Goal: Task Accomplishment & Management: Manage account settings

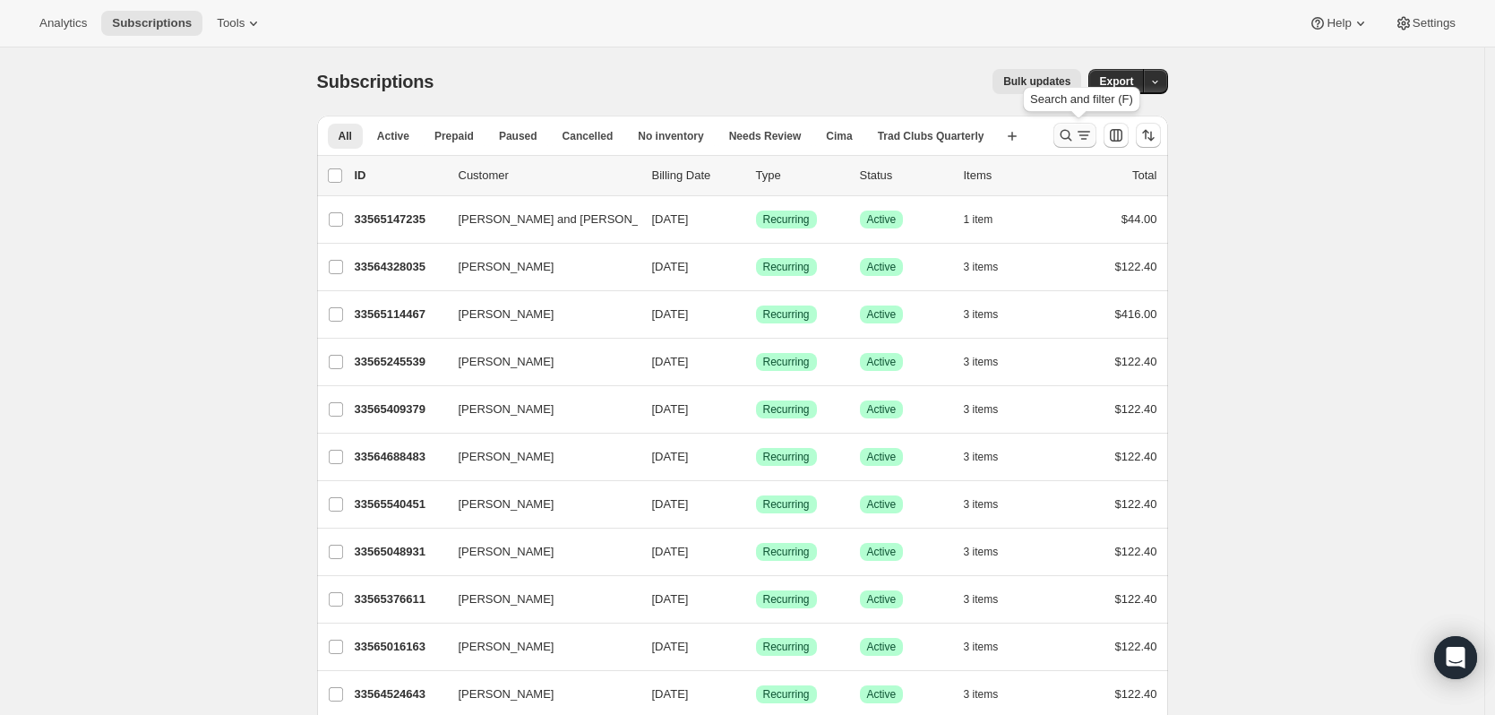
click at [1097, 142] on button "Search and filter results" at bounding box center [1075, 135] width 43 height 25
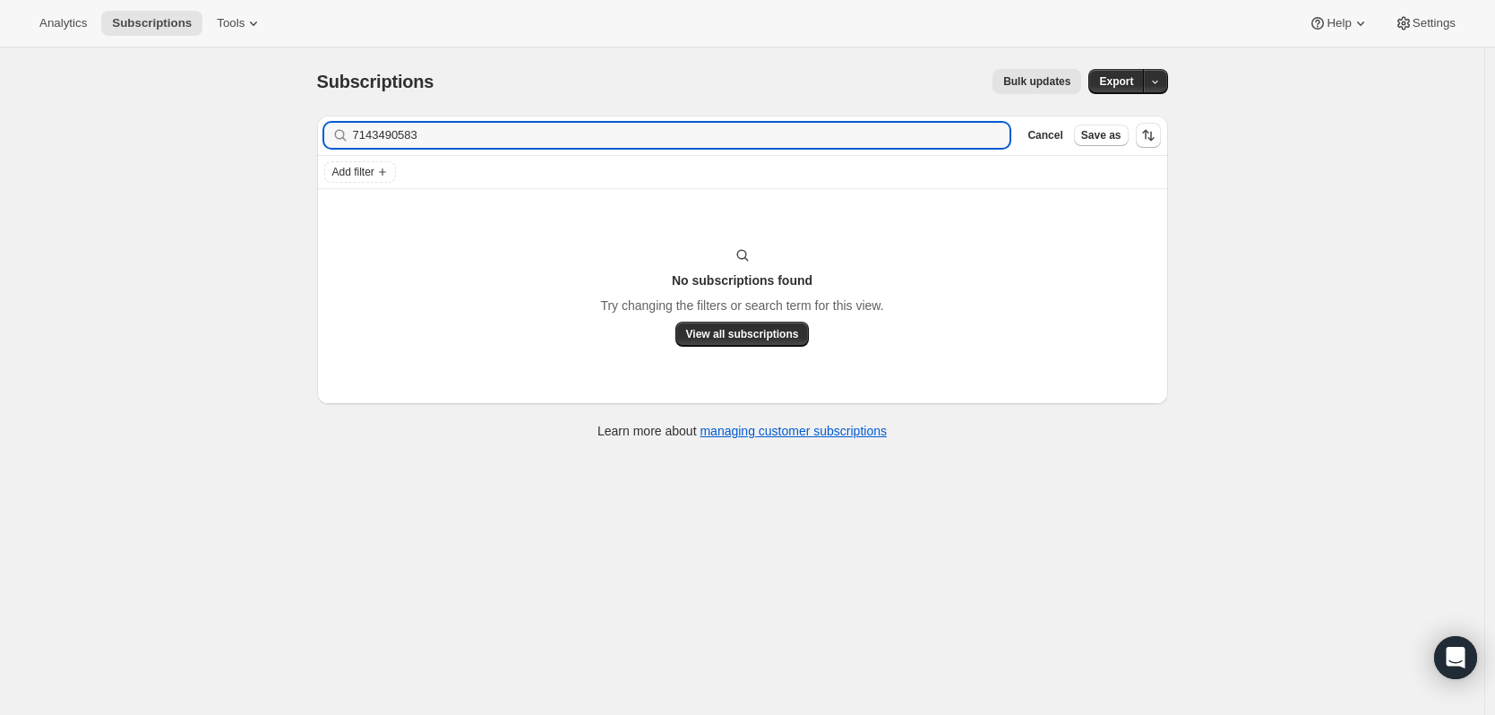
type input "7143490583"
click at [994, 133] on icon "button" at bounding box center [990, 136] width 6 height 6
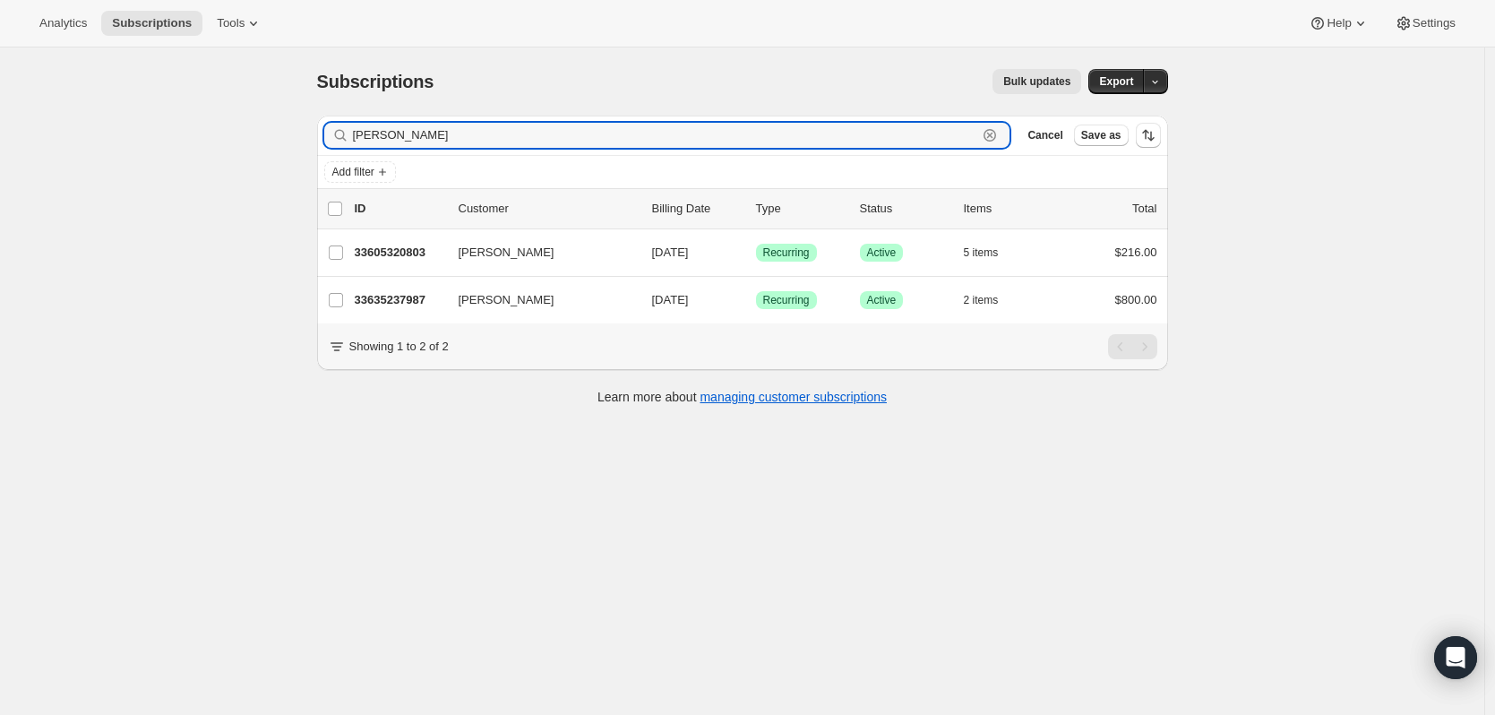
type input "[PERSON_NAME]"
click at [999, 134] on icon "button" at bounding box center [990, 135] width 18 height 18
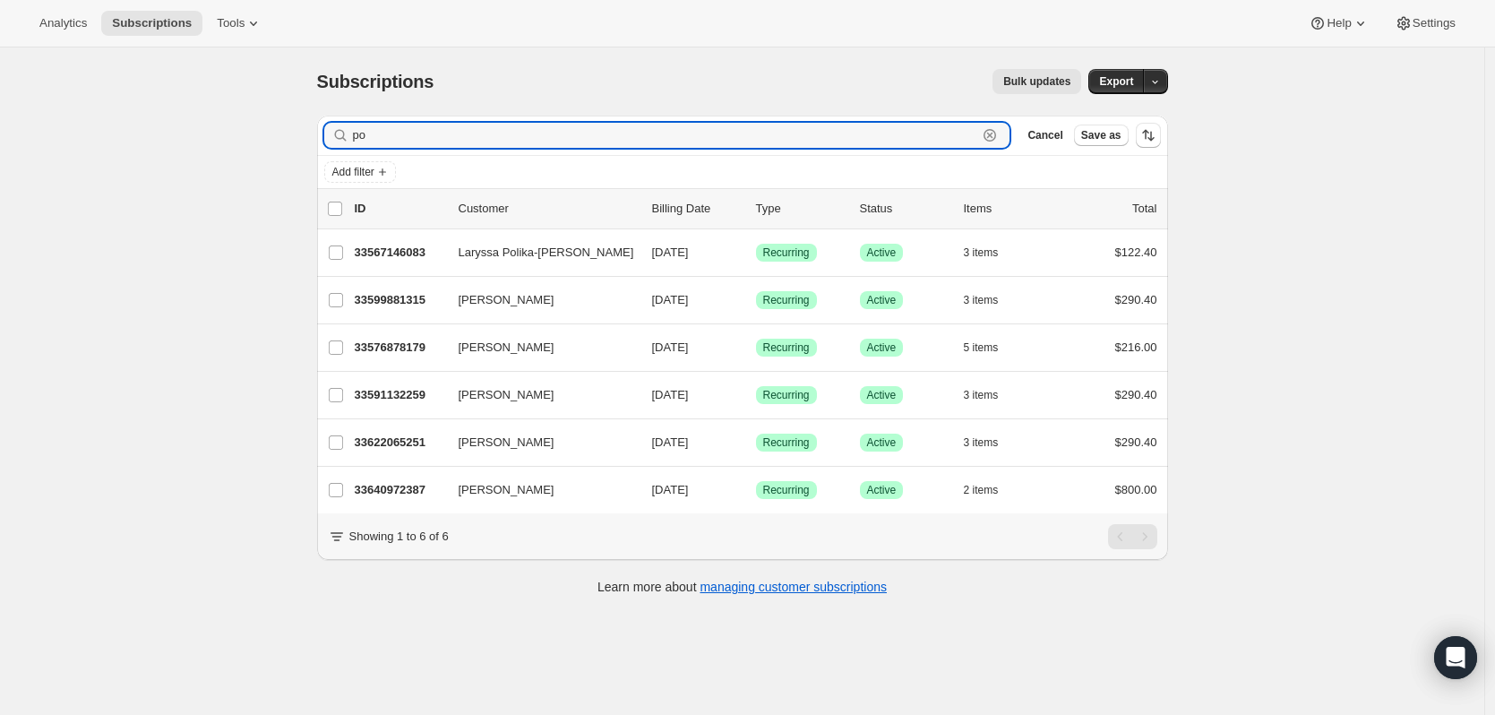
type input "p"
